Goal: Information Seeking & Learning: Learn about a topic

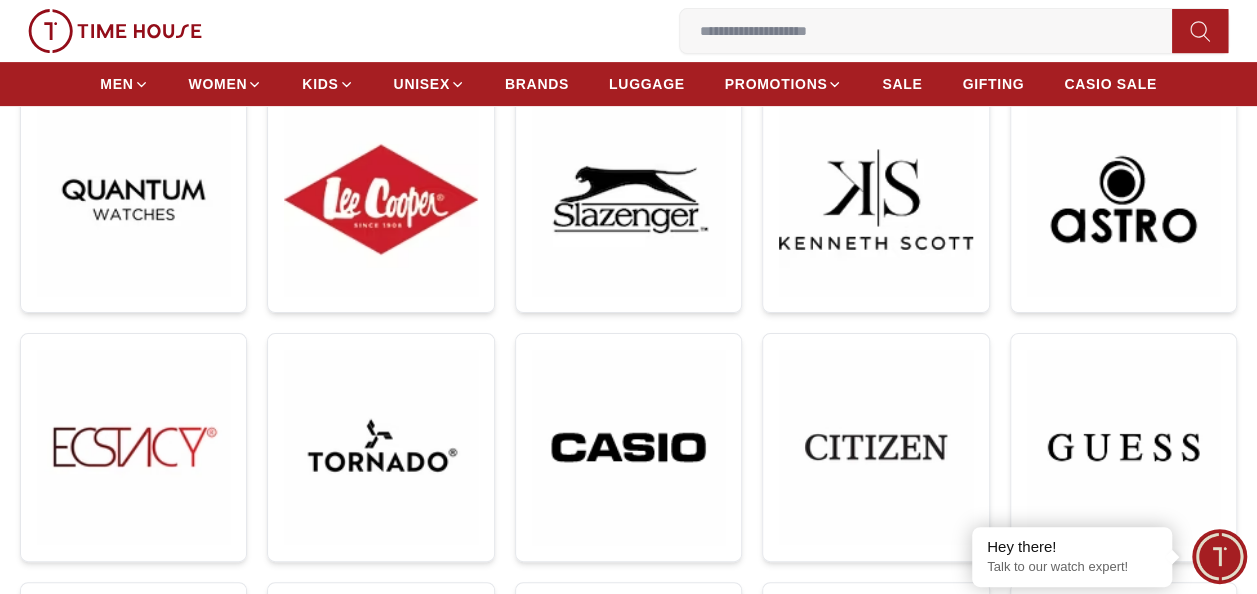
scroll to position [359, 0]
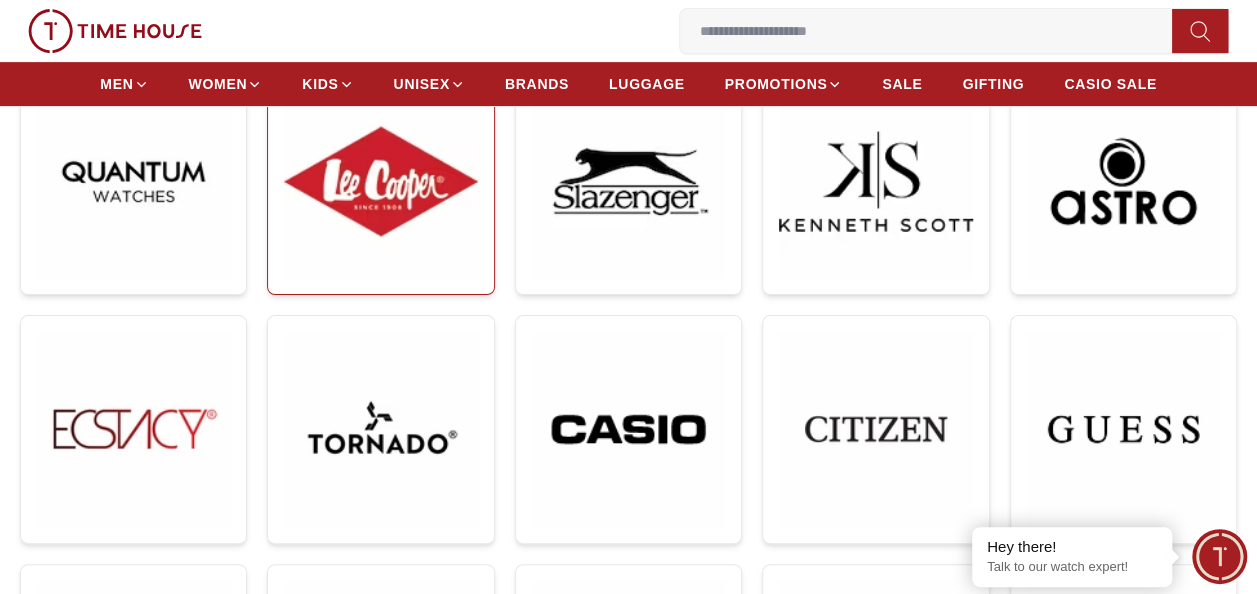
click at [434, 252] on img at bounding box center [380, 181] width 193 height 193
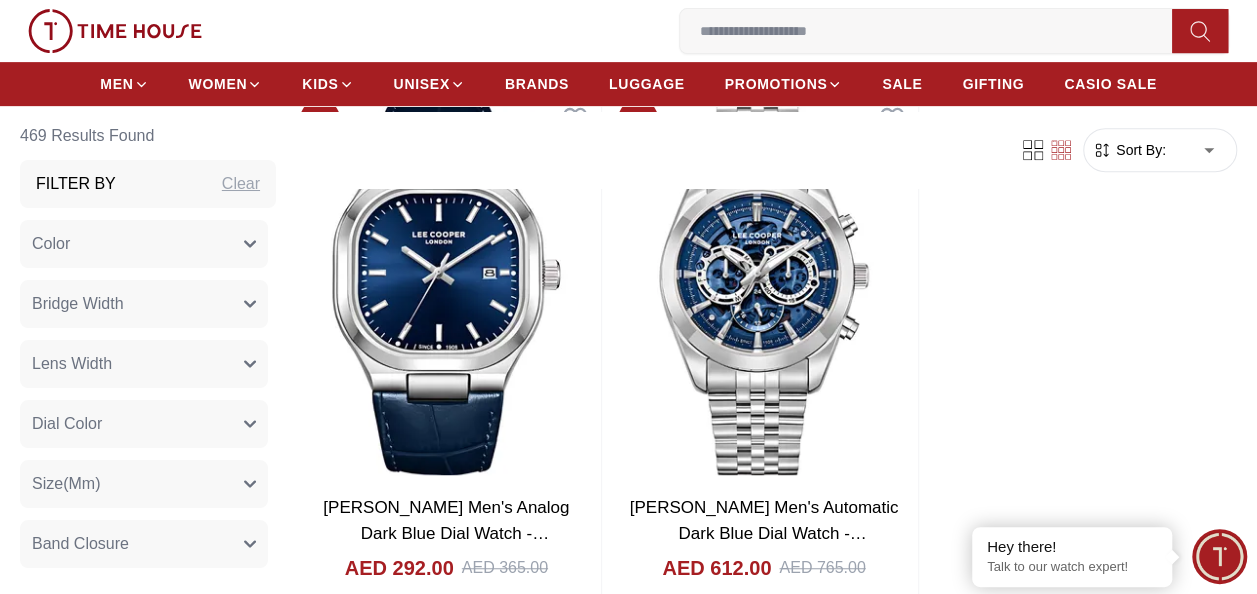
scroll to position [4181, 0]
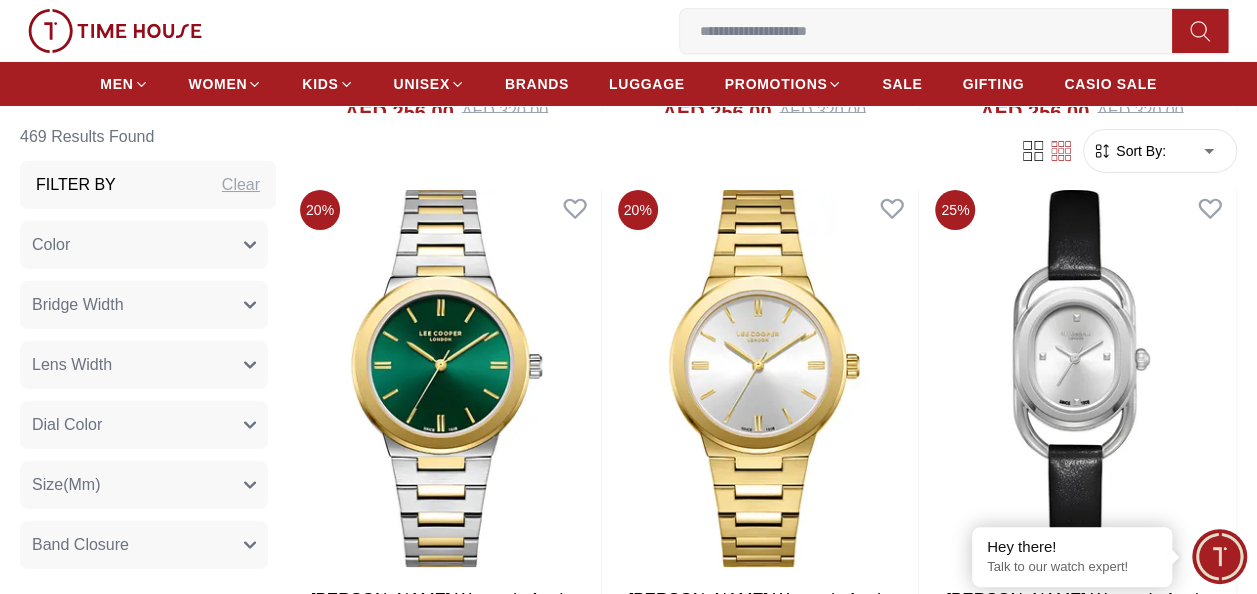
scroll to position [7374, 0]
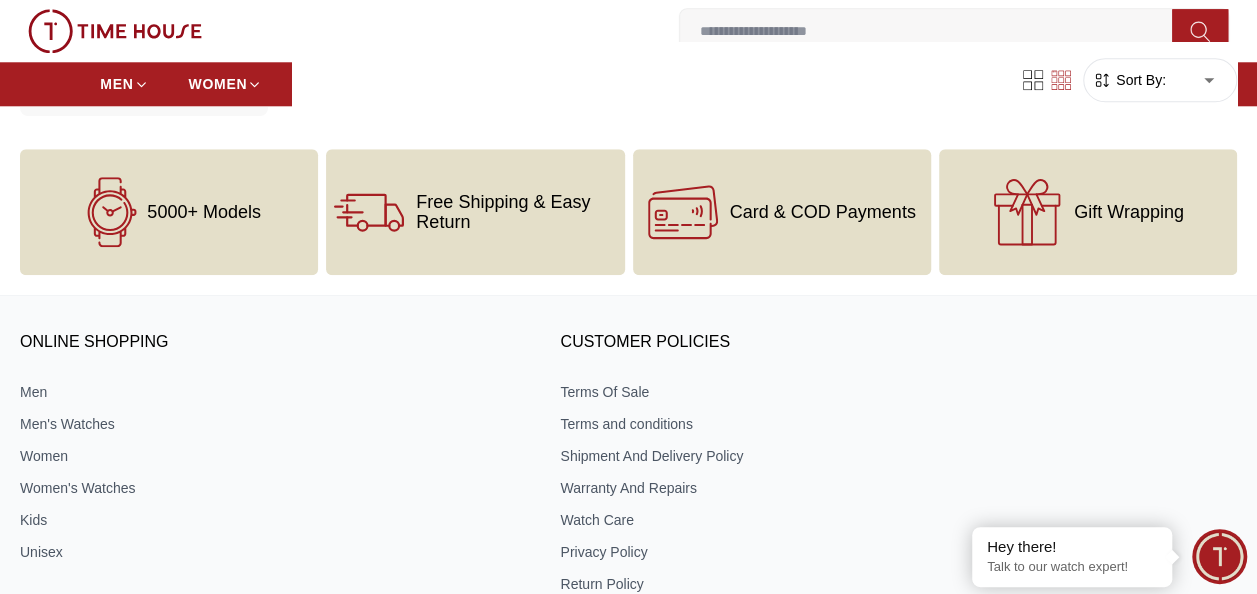
scroll to position [8568, 0]
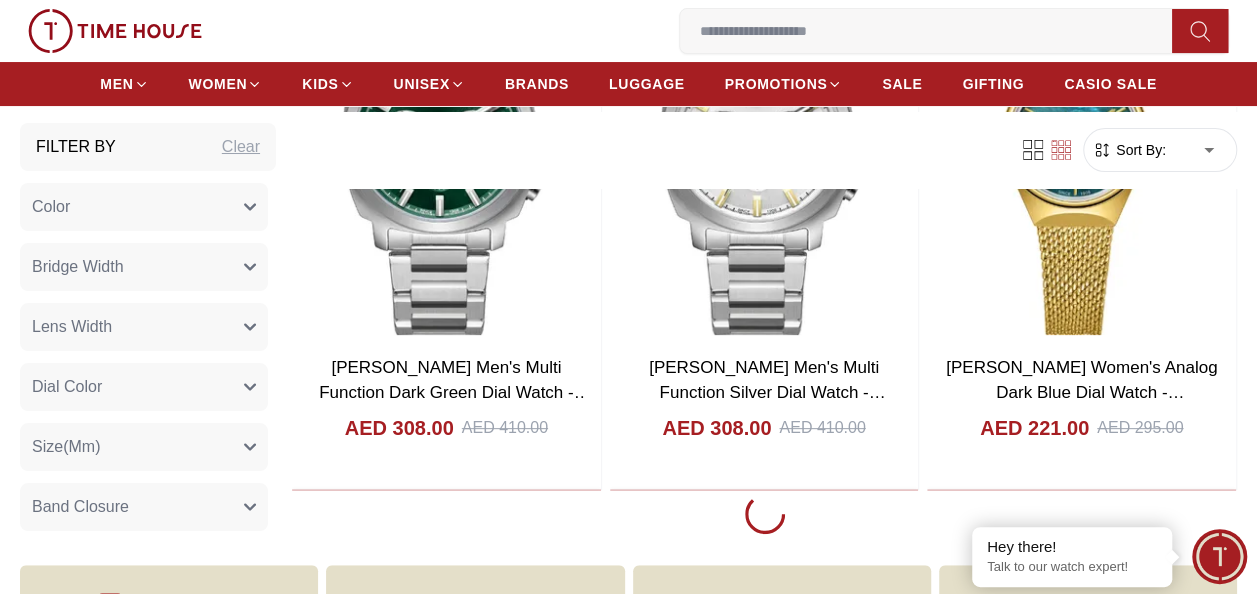
scroll to position [11458, 0]
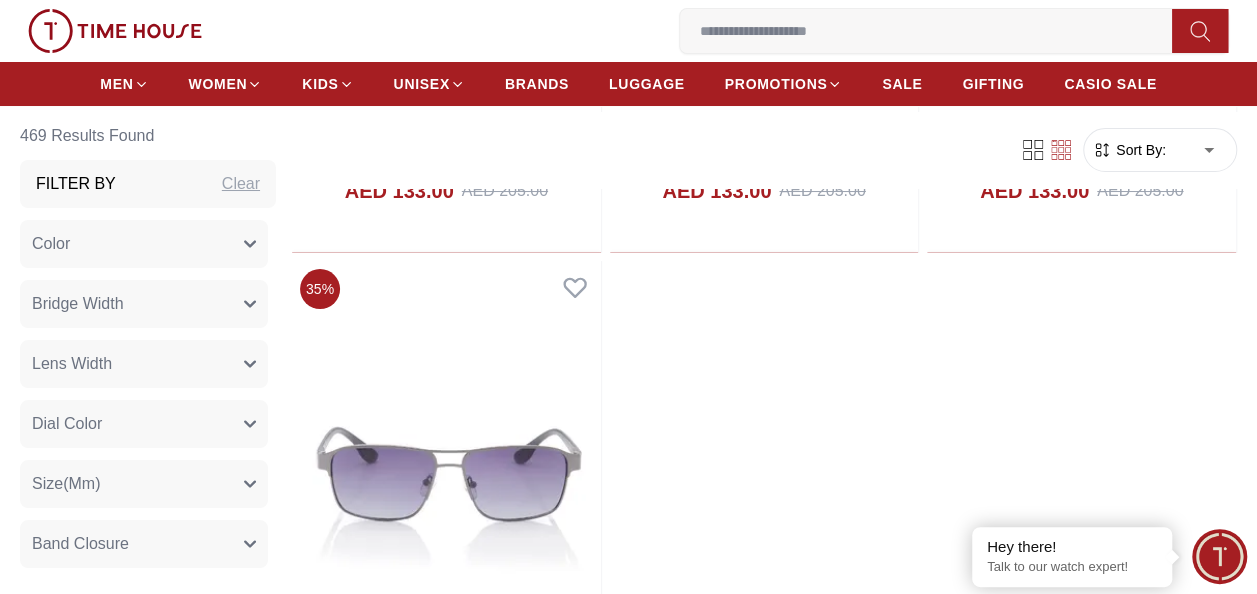
scroll to position [18817, 0]
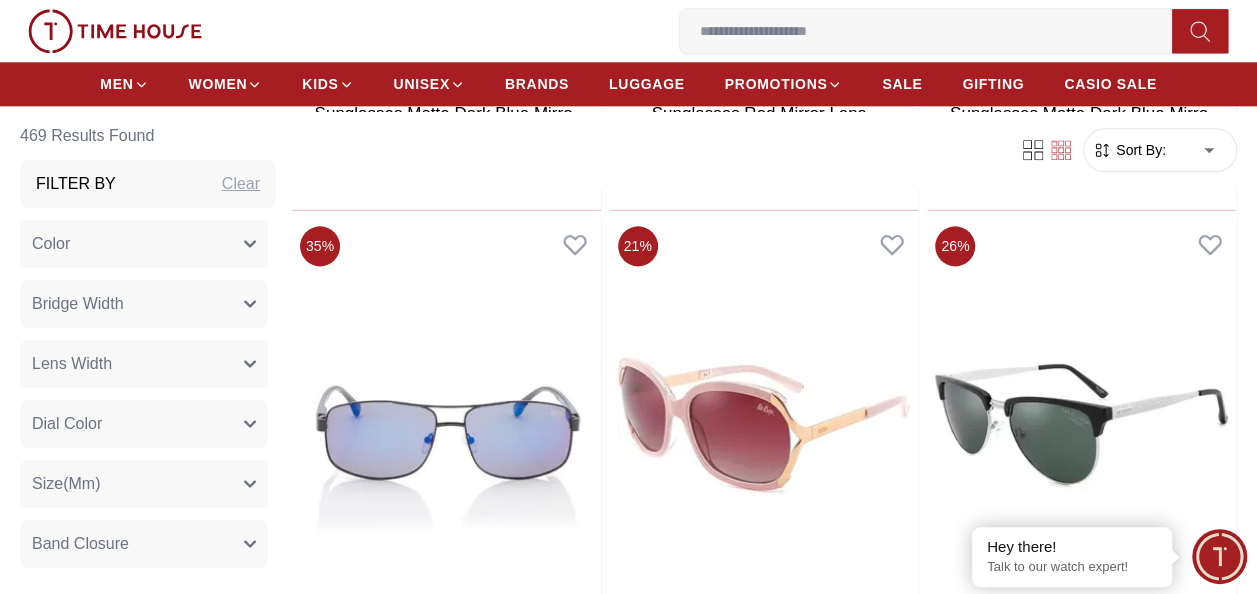
scroll to position [20002, 0]
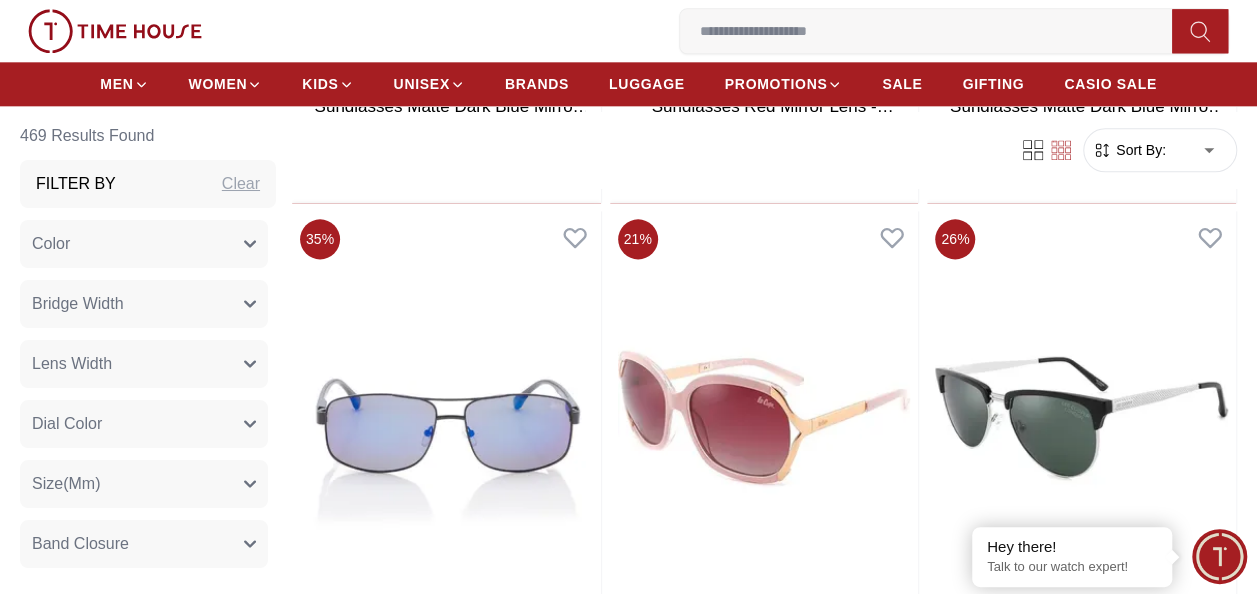
scroll to position [19274, 0]
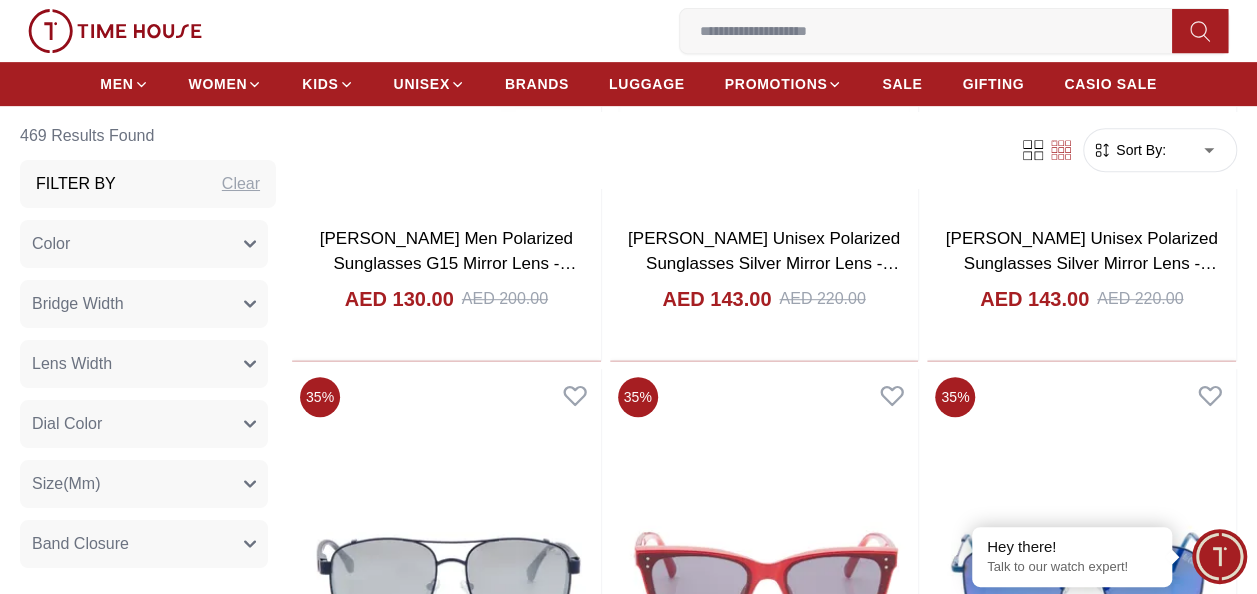
scroll to position [15359, 0]
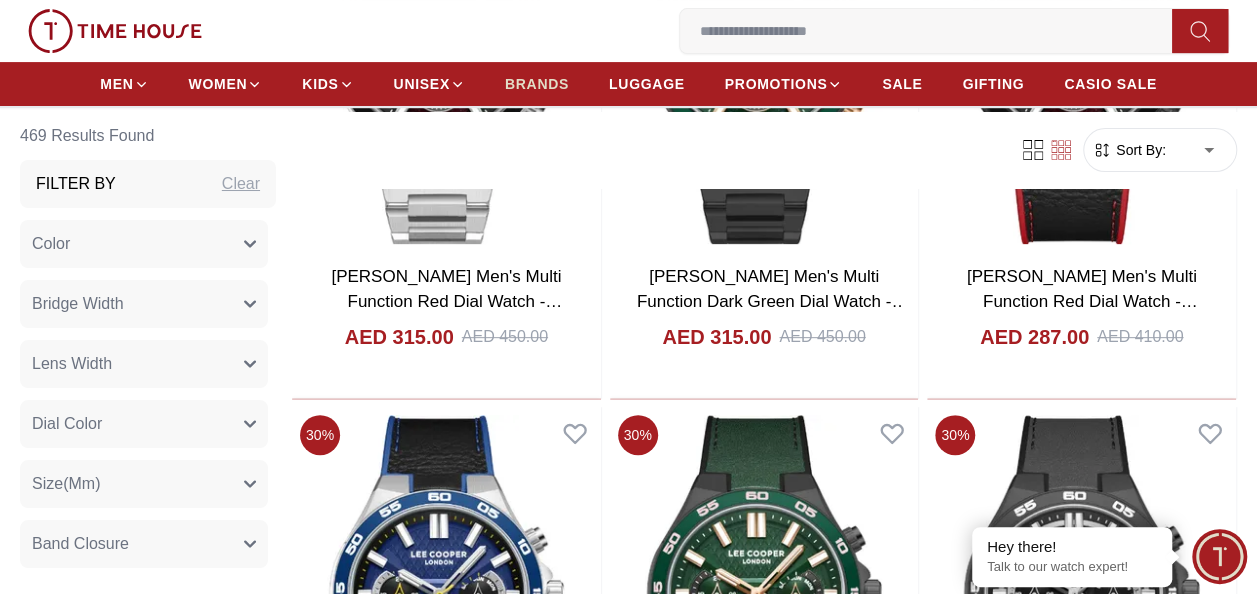
click at [535, 90] on span "BRANDS" at bounding box center [537, 84] width 64 height 20
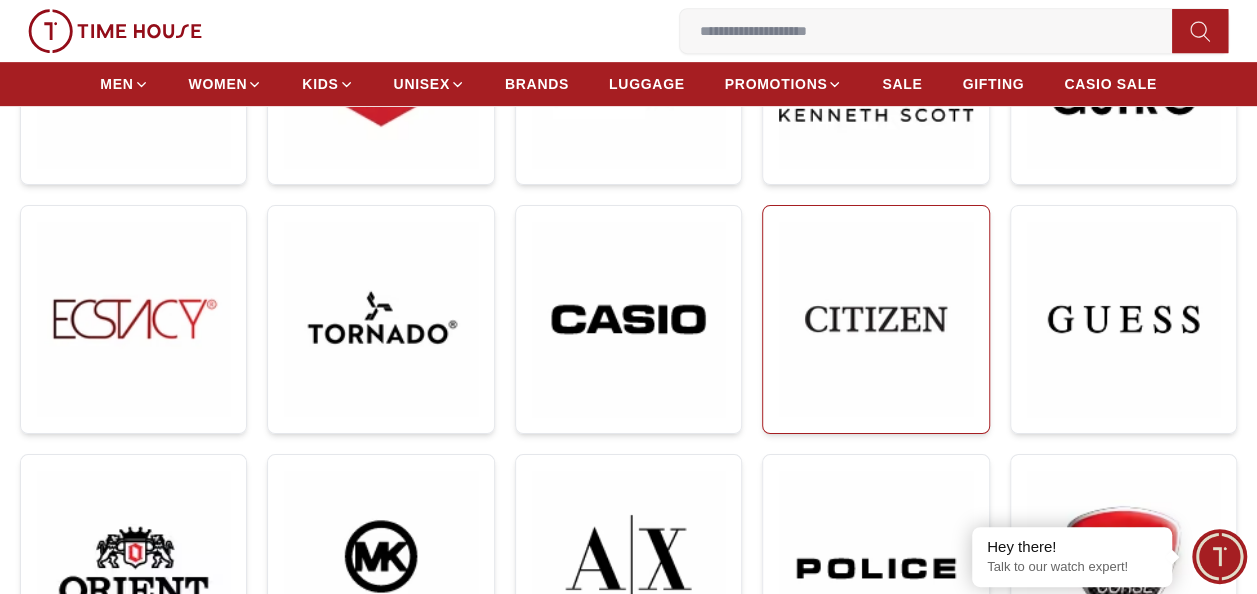
scroll to position [470, 0]
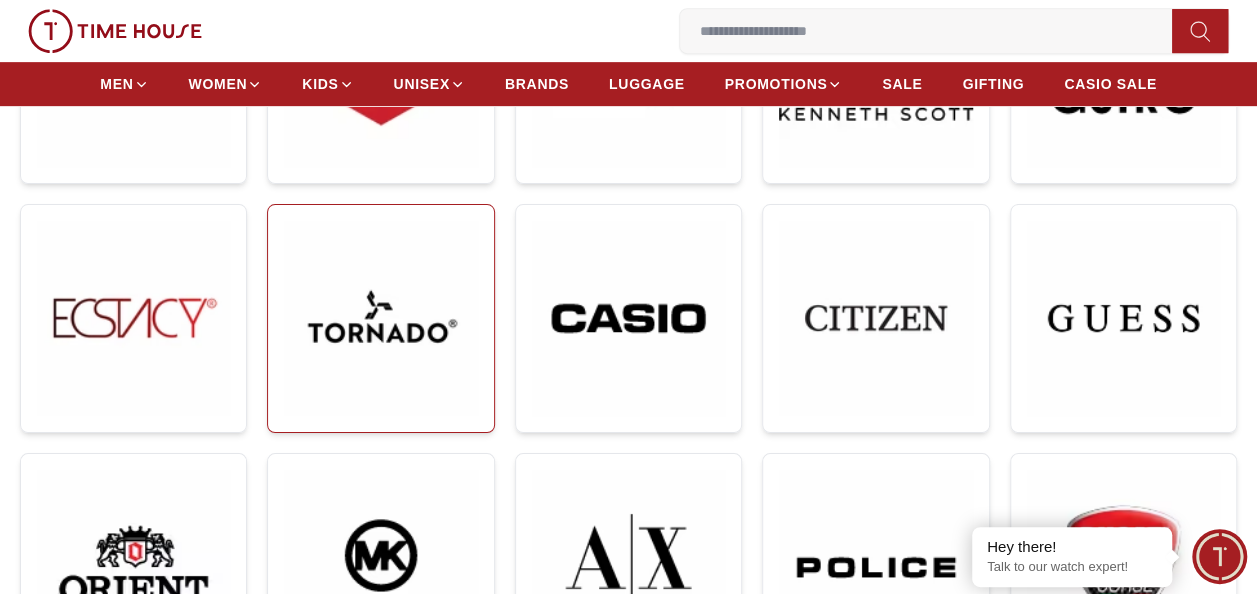
click at [447, 372] on img at bounding box center [380, 317] width 193 height 193
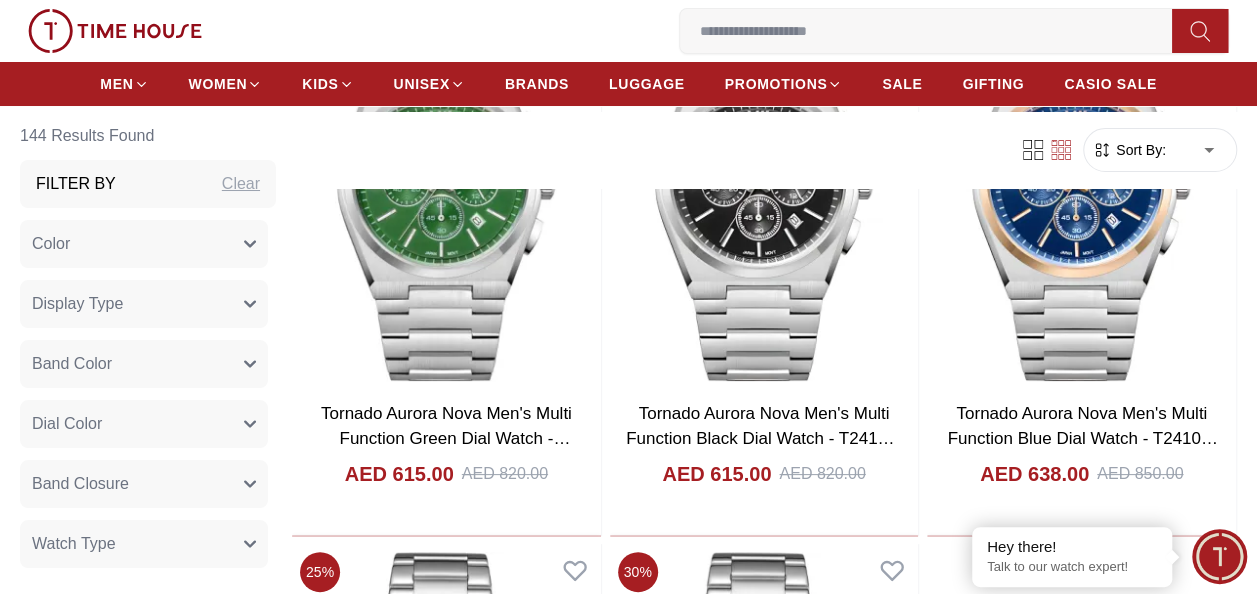
scroll to position [3730, 0]
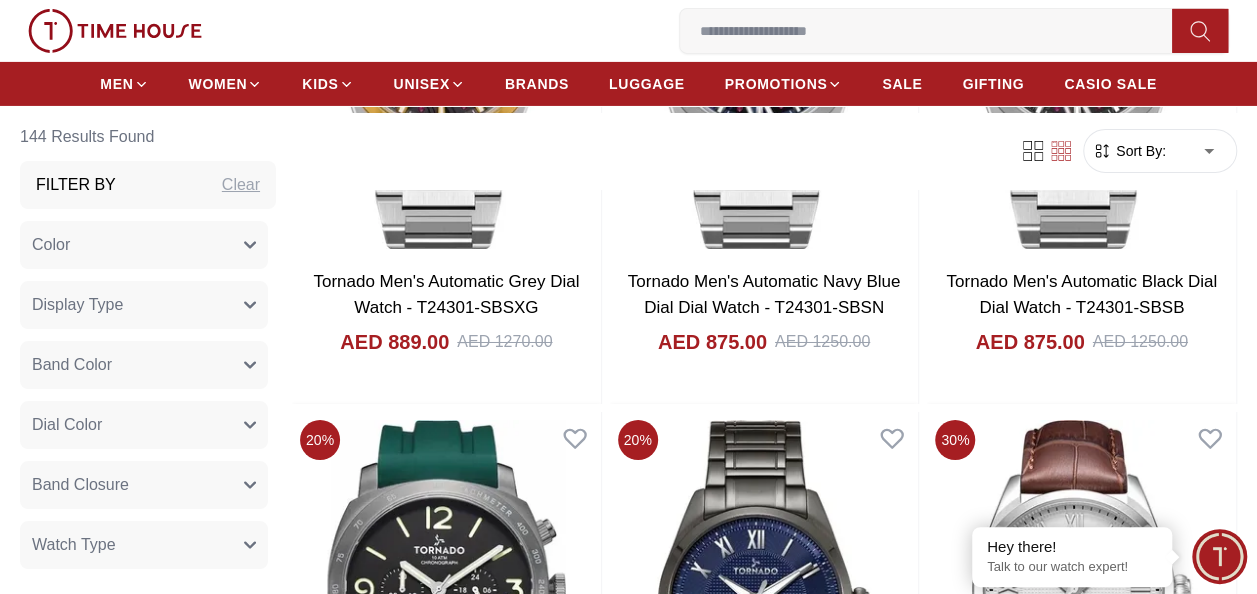
scroll to position [7146, 0]
